Goal: Navigation & Orientation: Find specific page/section

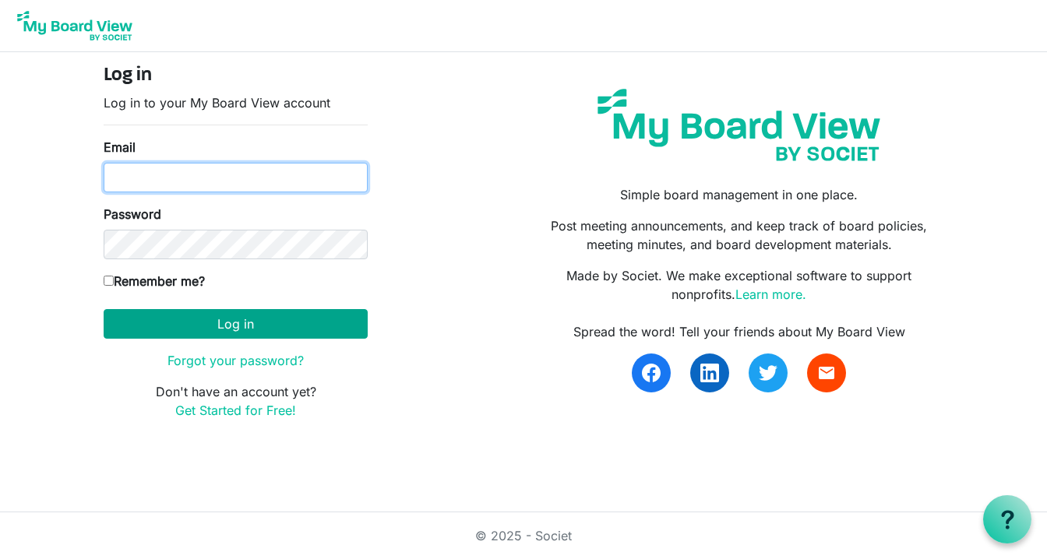
type input "lori.steward@globalgatheringplace.com"
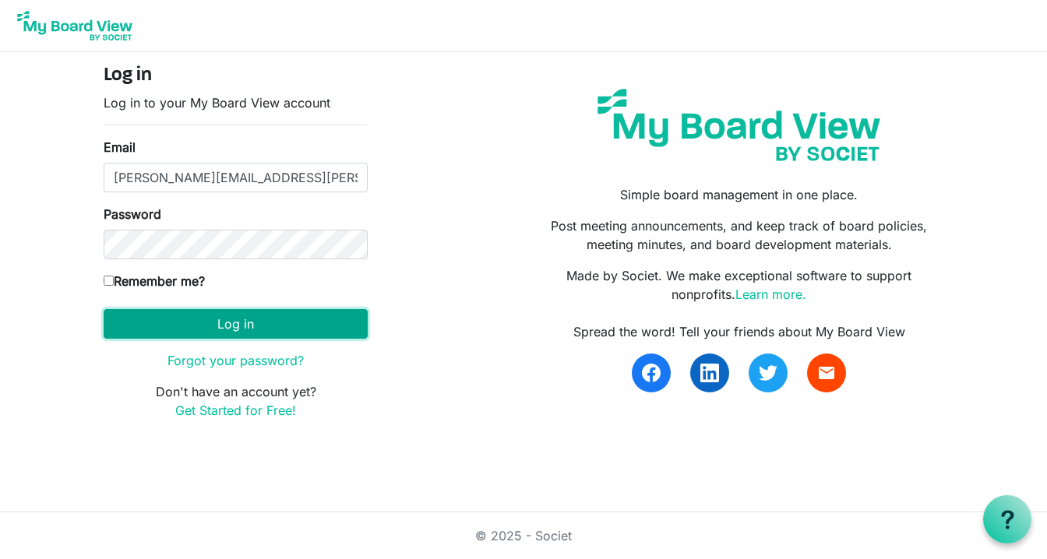
click at [175, 323] on button "Log in" at bounding box center [236, 324] width 264 height 30
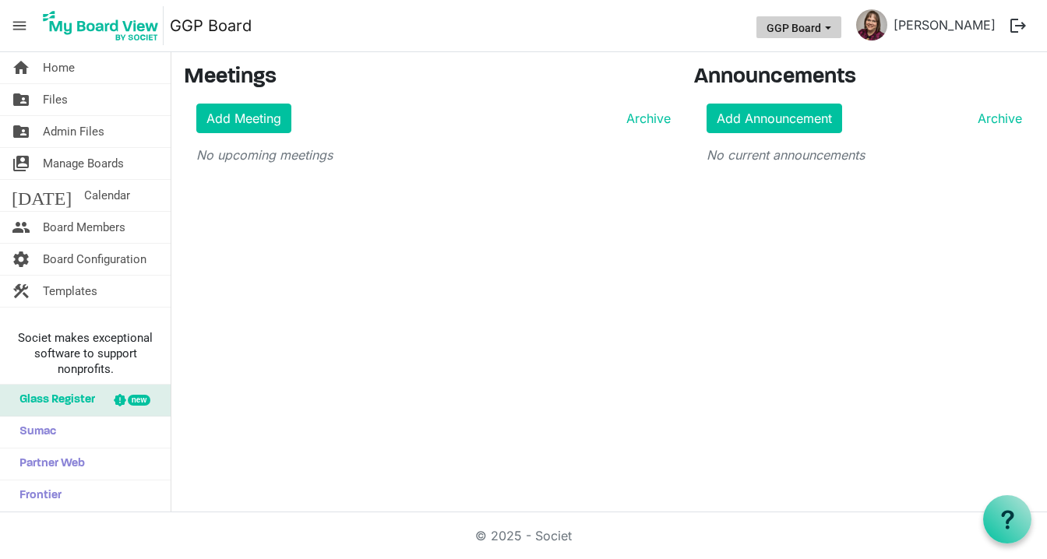
click at [835, 30] on span "GGP Board dropdownbutton" at bounding box center [828, 28] width 14 height 6
click at [1025, 30] on button "logout" at bounding box center [1018, 25] width 33 height 33
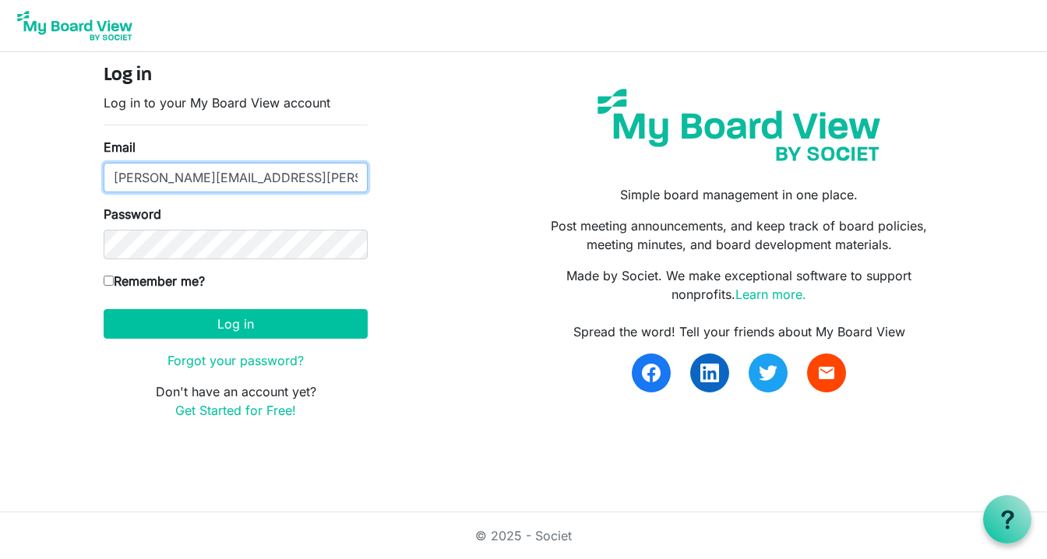
click at [319, 182] on input "lori.steward@globalgatheringplace.com" at bounding box center [236, 178] width 264 height 30
type input "larisa.steward@gmail.com"
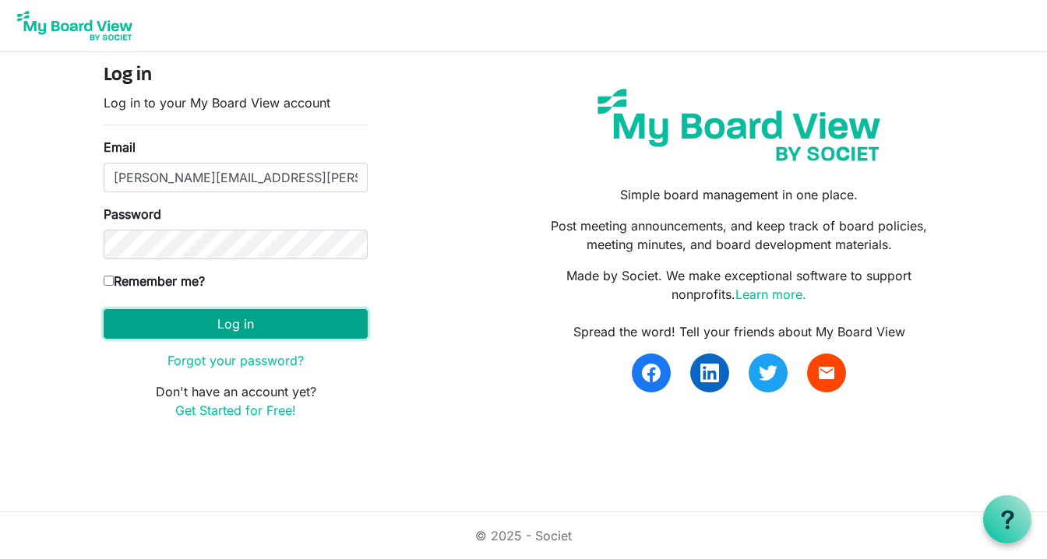
click at [244, 329] on button "Log in" at bounding box center [236, 324] width 264 height 30
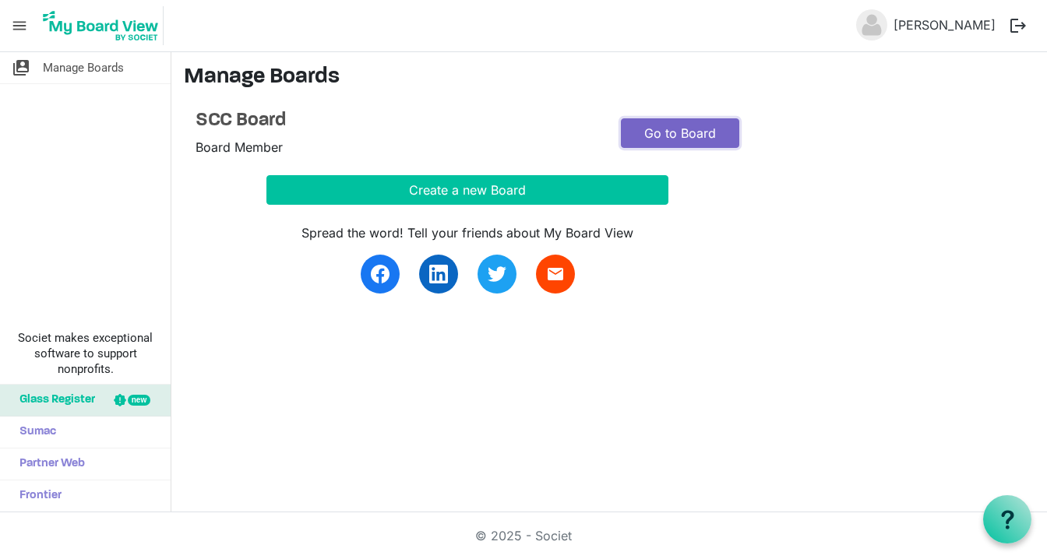
click at [679, 146] on link "Go to Board" at bounding box center [680, 133] width 118 height 30
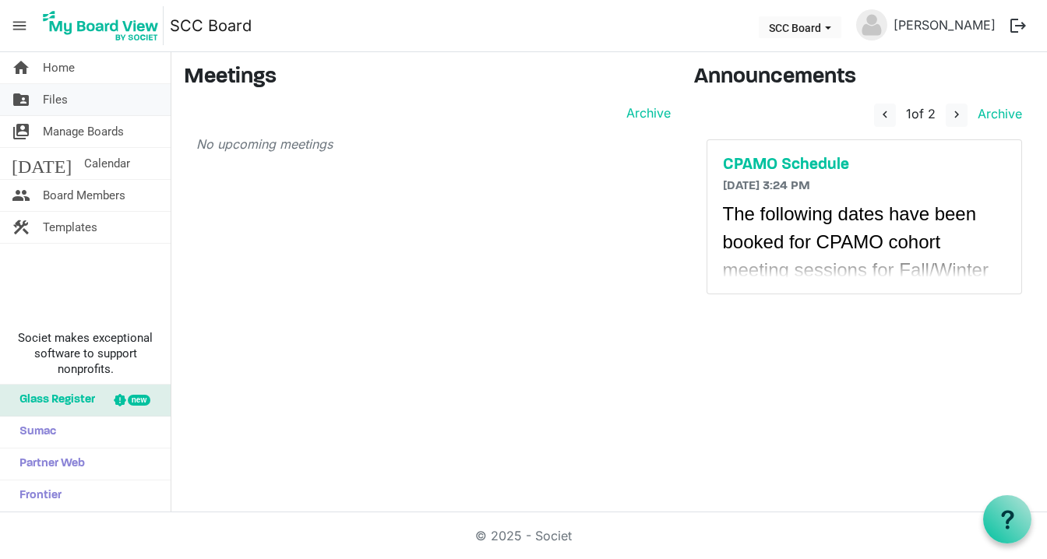
click at [62, 98] on span "Files" at bounding box center [55, 99] width 25 height 31
